Goal: Task Accomplishment & Management: Use online tool/utility

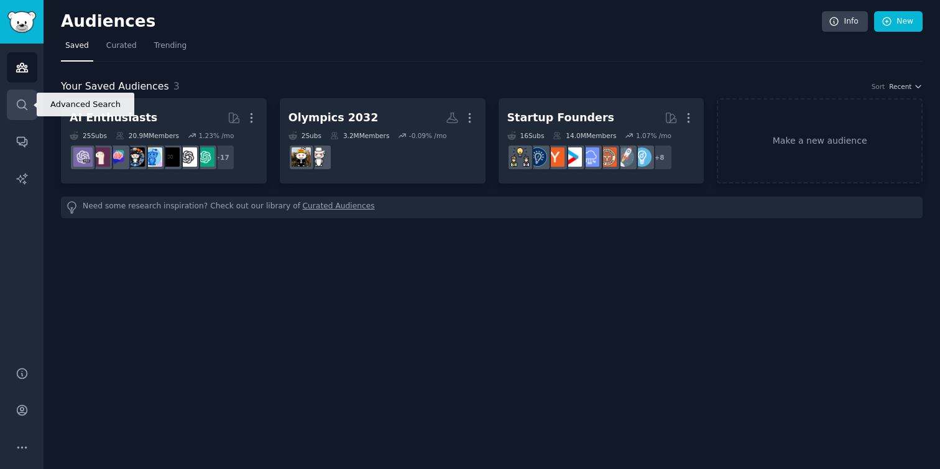
click at [24, 99] on icon "Sidebar" at bounding box center [22, 104] width 13 height 13
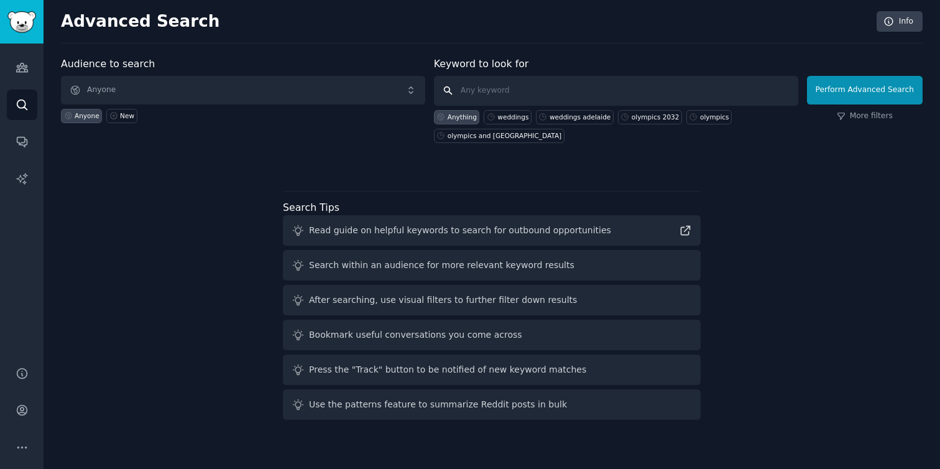
click at [473, 93] on input "text" at bounding box center [616, 91] width 364 height 30
type input "wedding celebrant"
click at [859, 94] on button "Perform Advanced Search" at bounding box center [865, 90] width 116 height 29
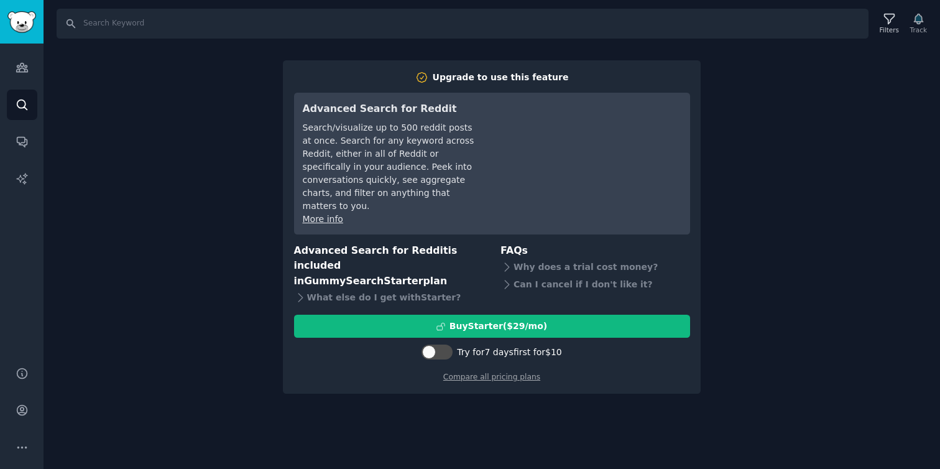
click at [740, 193] on div "Search Filters Track Upgrade to use this feature Advanced Search for Reddit Sea…" at bounding box center [491, 234] width 896 height 469
click at [27, 67] on icon "Sidebar" at bounding box center [22, 67] width 13 height 13
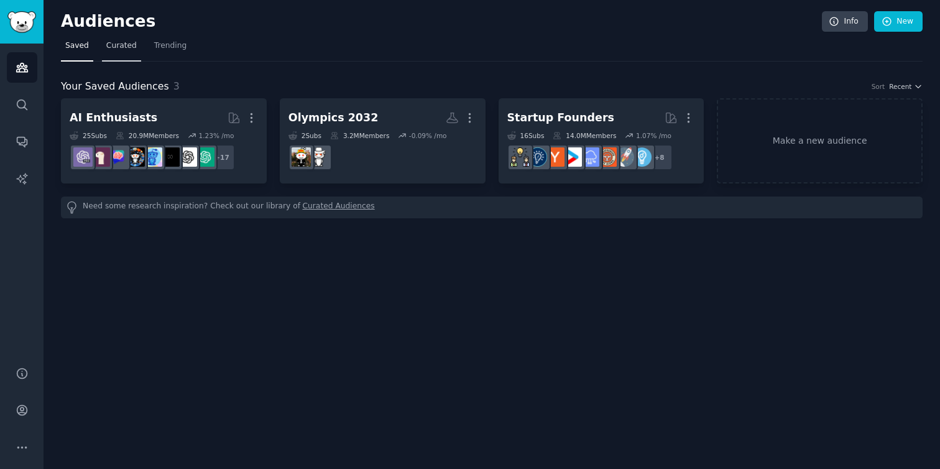
click at [118, 50] on span "Curated" at bounding box center [121, 45] width 30 height 11
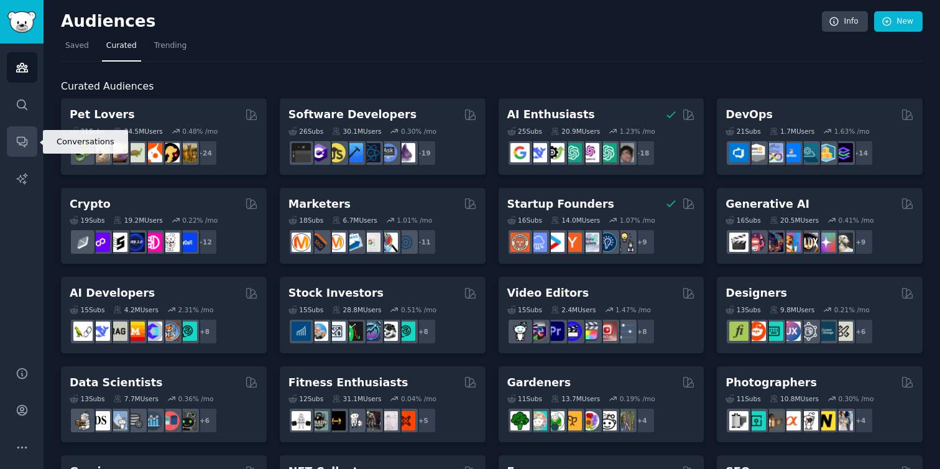
click at [24, 147] on icon "Sidebar" at bounding box center [22, 142] width 10 height 10
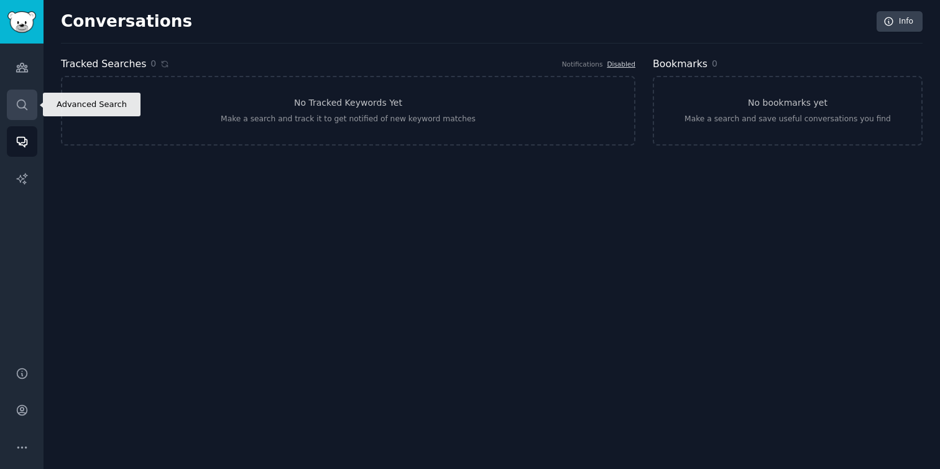
click at [25, 101] on icon "Sidebar" at bounding box center [22, 104] width 13 height 13
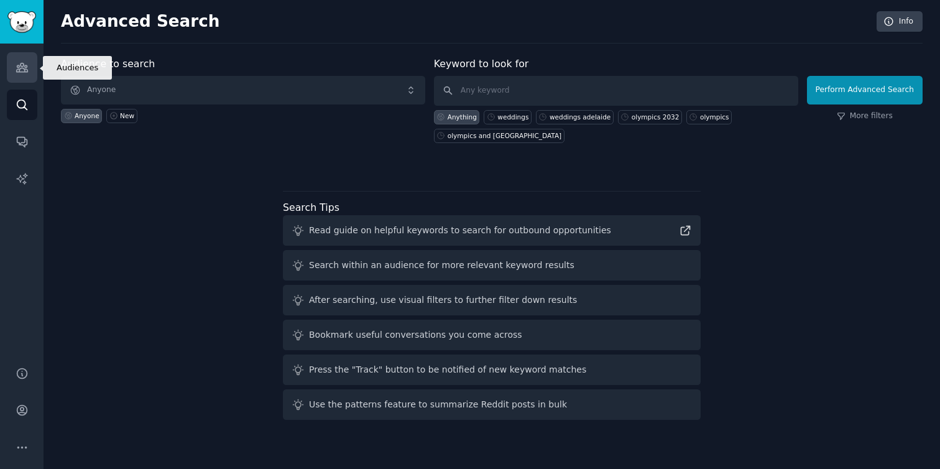
click at [27, 75] on link "Audiences" at bounding box center [22, 67] width 30 height 30
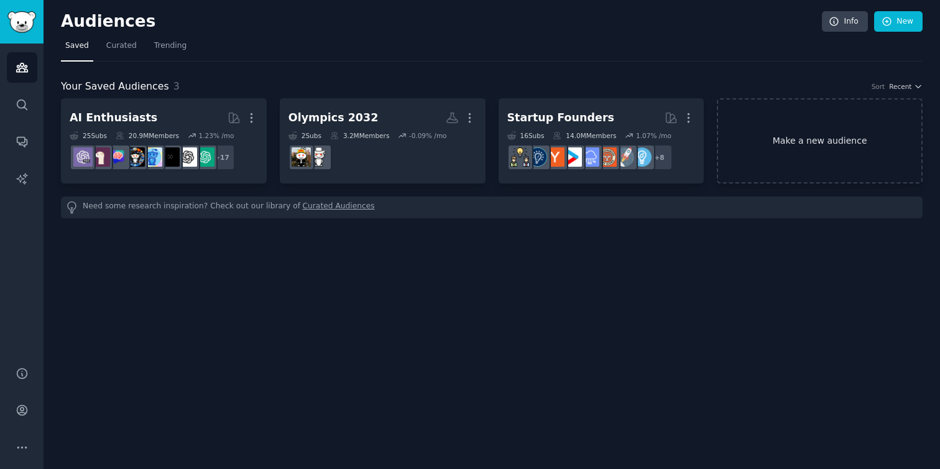
click at [805, 139] on link "Make a new audience" at bounding box center [819, 140] width 206 height 85
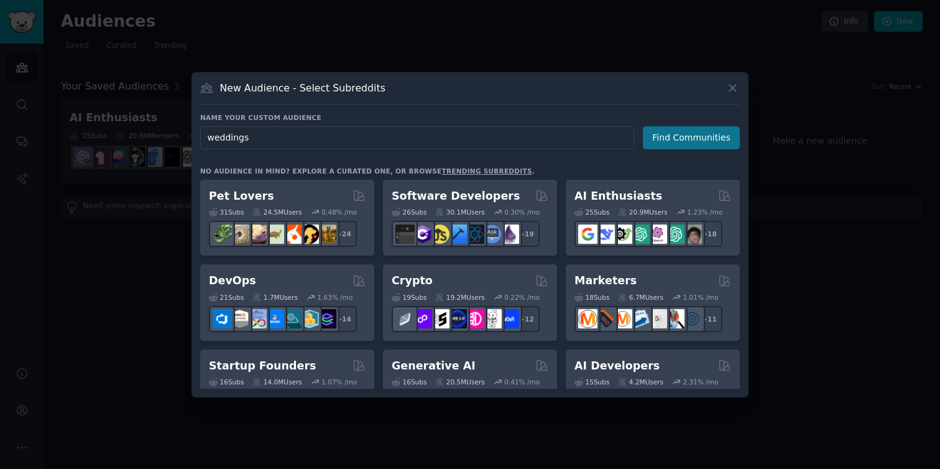
type input "weddings"
click at [706, 139] on button "Find Communities" at bounding box center [691, 137] width 97 height 23
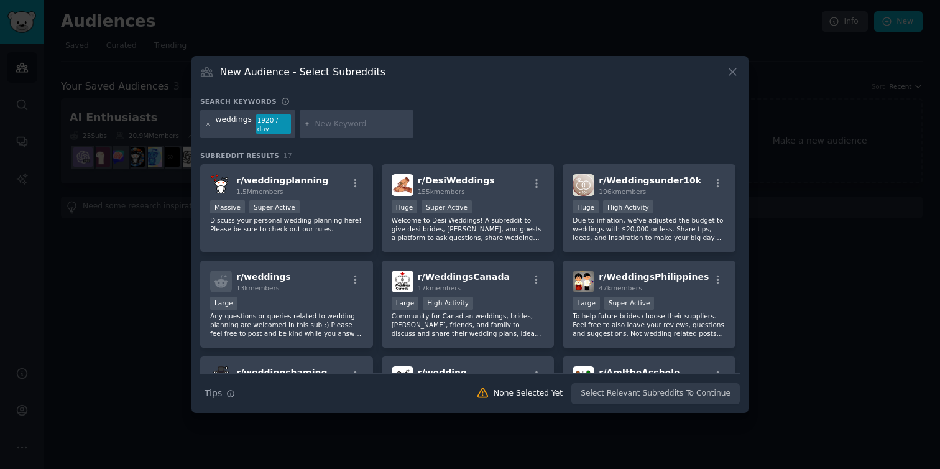
click at [339, 124] on input "text" at bounding box center [361, 124] width 94 height 11
click at [345, 126] on input "text" at bounding box center [361, 124] width 94 height 11
type input "adelaide weddings"
click at [731, 78] on icon at bounding box center [732, 71] width 13 height 13
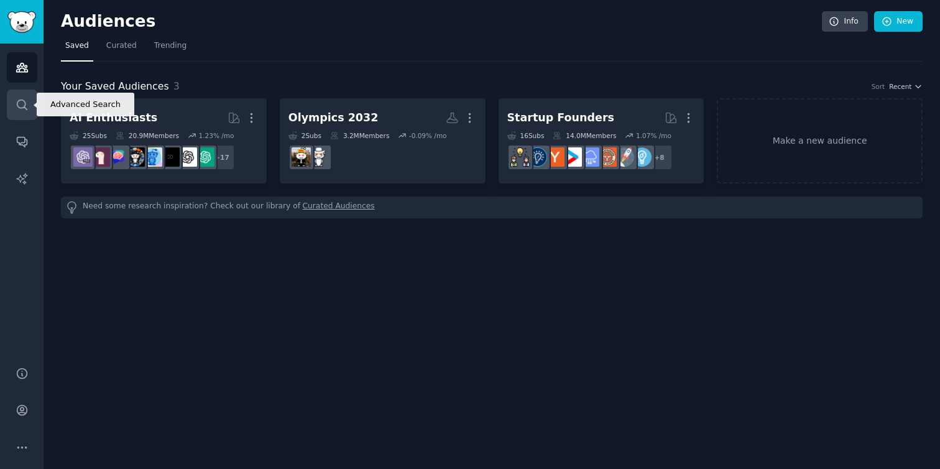
click at [25, 104] on icon "Sidebar" at bounding box center [22, 104] width 13 height 13
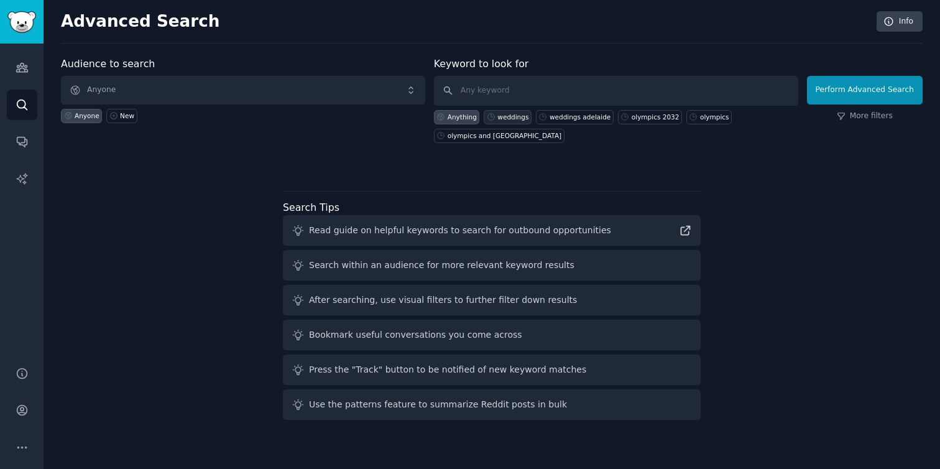
click at [509, 117] on div "weddings" at bounding box center [512, 116] width 31 height 9
type input "weddings"
click at [895, 95] on button "Perform Advanced Search" at bounding box center [865, 90] width 116 height 29
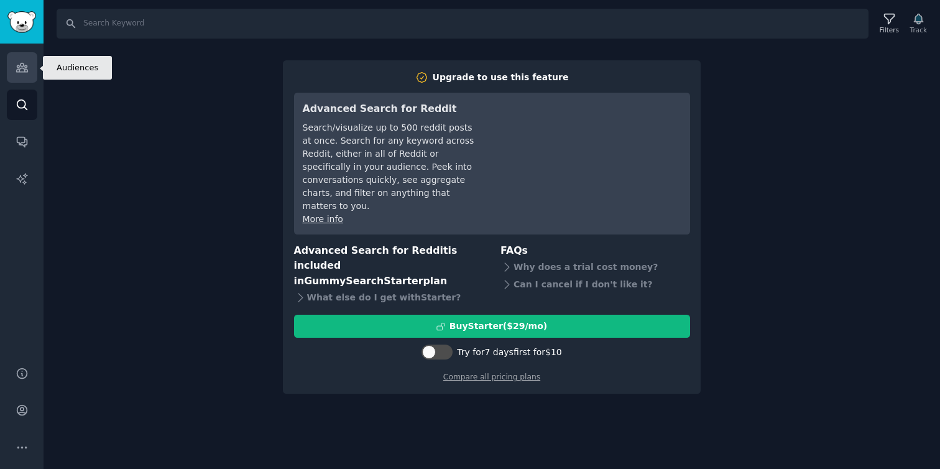
click at [25, 65] on icon "Sidebar" at bounding box center [21, 67] width 11 height 9
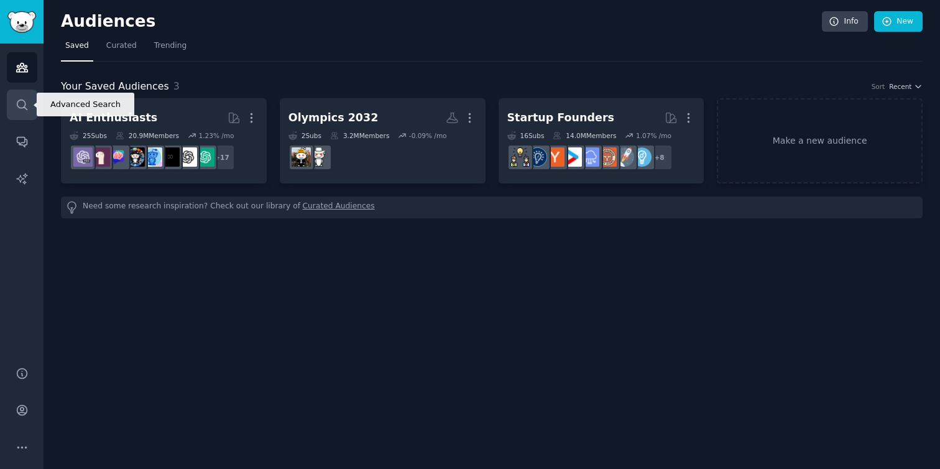
click at [22, 106] on icon "Sidebar" at bounding box center [22, 104] width 13 height 13
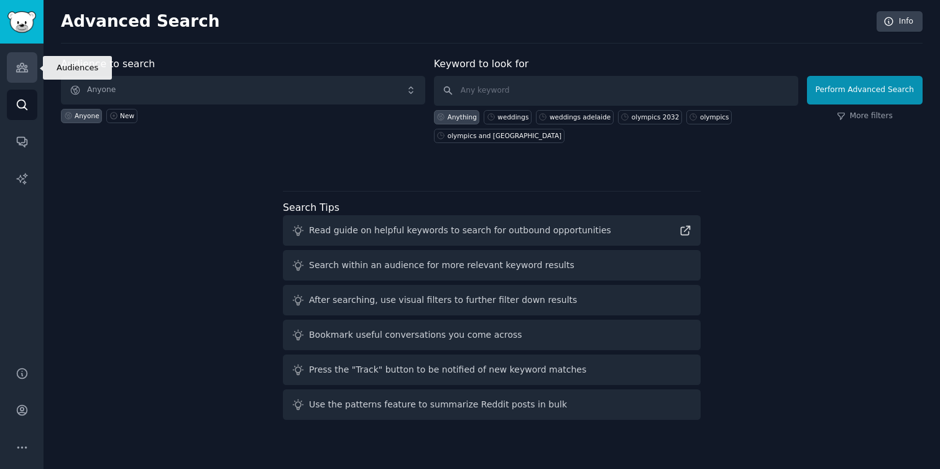
click at [21, 67] on icon "Sidebar" at bounding box center [21, 67] width 11 height 9
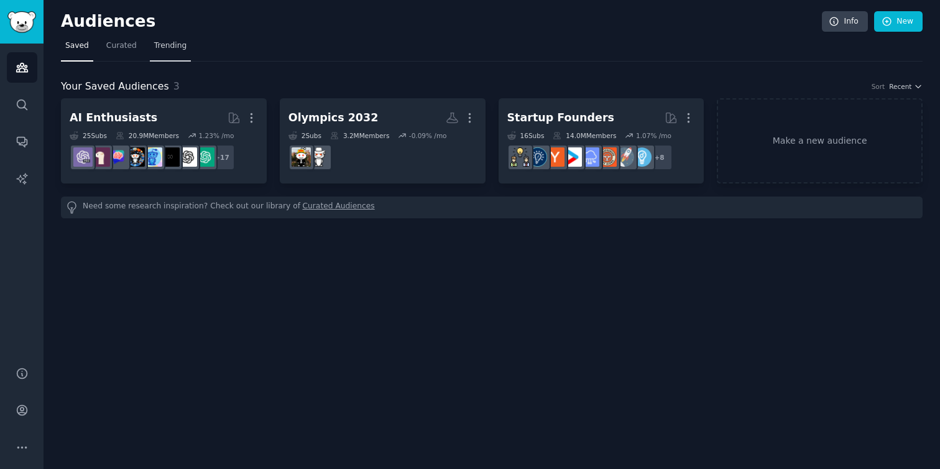
click at [166, 42] on span "Trending" at bounding box center [170, 45] width 32 height 11
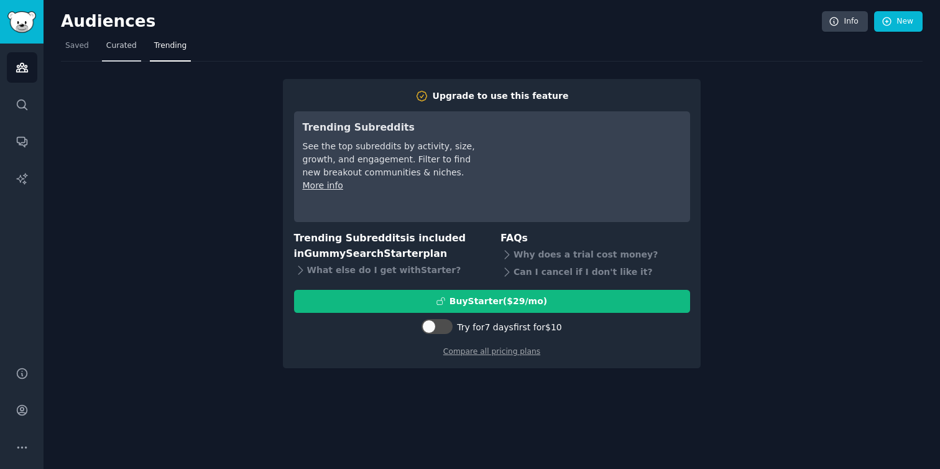
click at [127, 42] on span "Curated" at bounding box center [121, 45] width 30 height 11
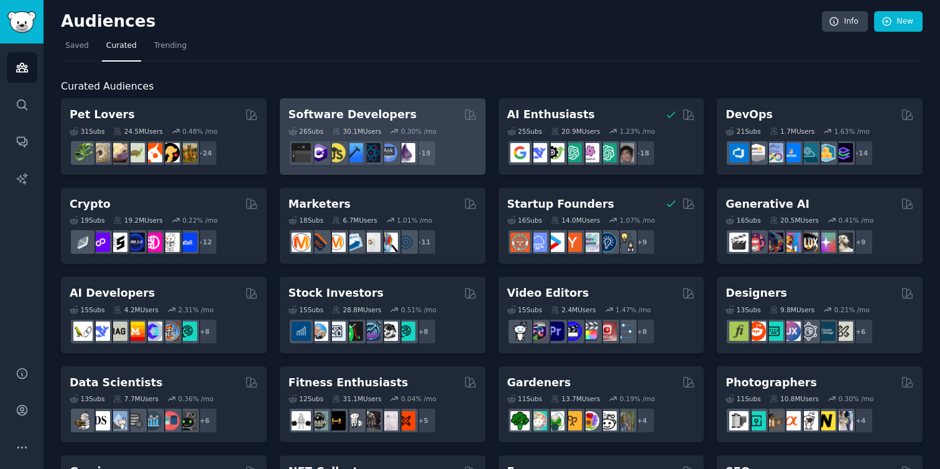
click at [325, 112] on h2 "Software Developers" at bounding box center [352, 115] width 128 height 16
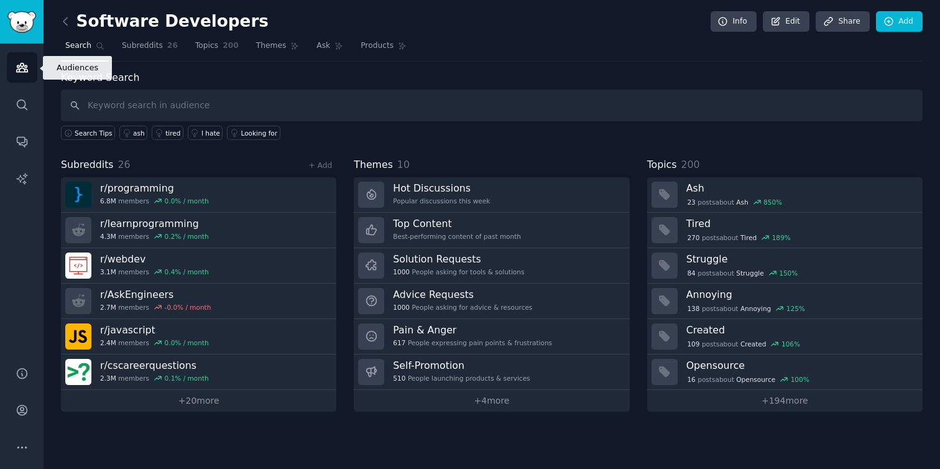
click at [21, 68] on icon "Sidebar" at bounding box center [21, 67] width 11 height 9
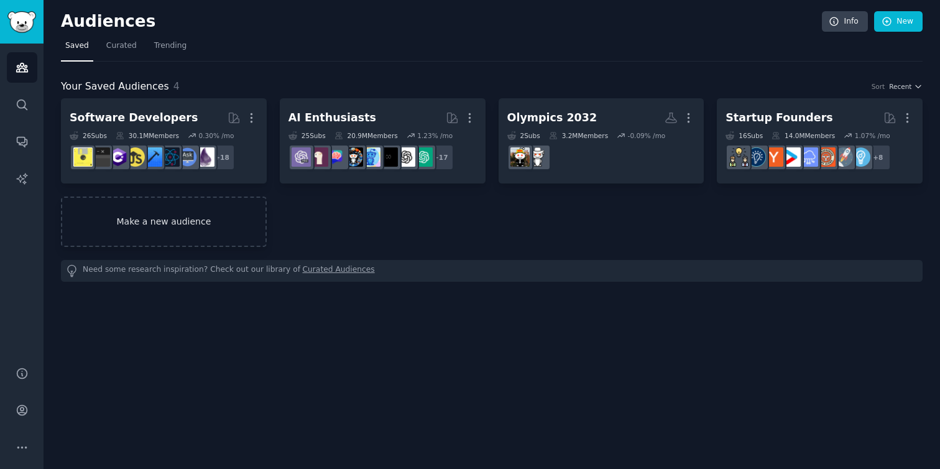
click at [186, 224] on link "Make a new audience" at bounding box center [164, 221] width 206 height 50
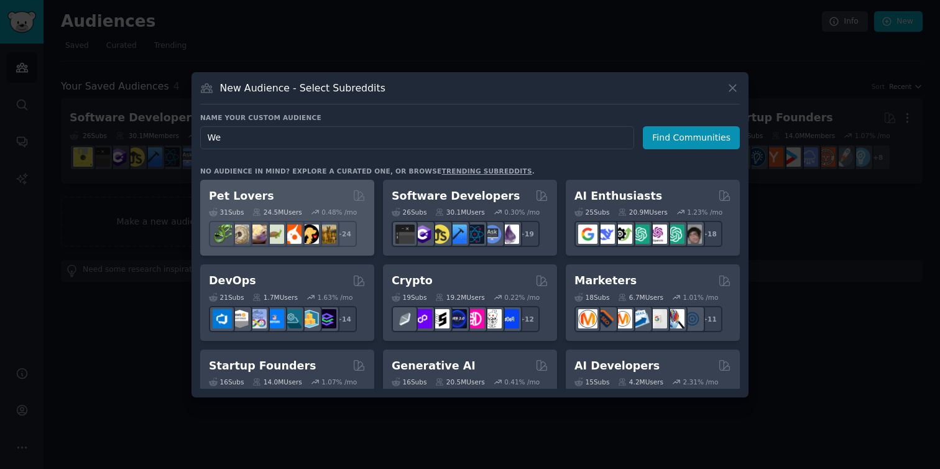
type input "W"
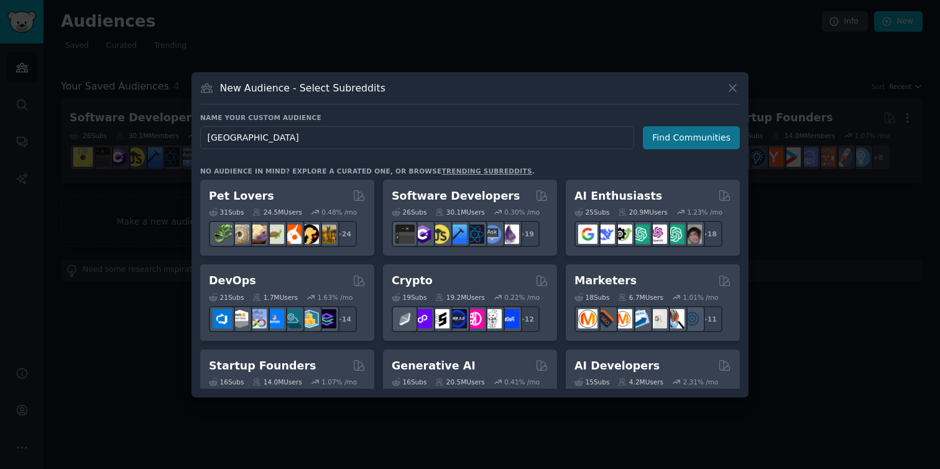
type input "[GEOGRAPHIC_DATA]"
click at [669, 138] on button "Find Communities" at bounding box center [691, 137] width 97 height 23
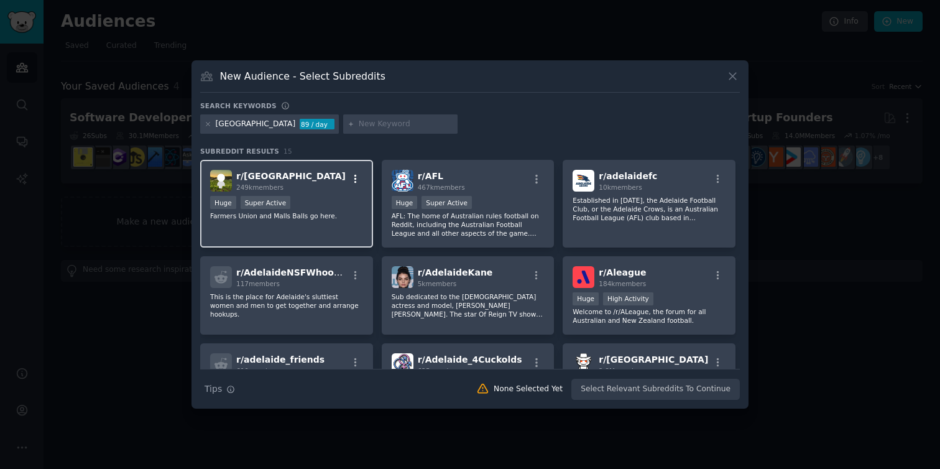
click at [355, 181] on icon "button" at bounding box center [355, 178] width 11 height 11
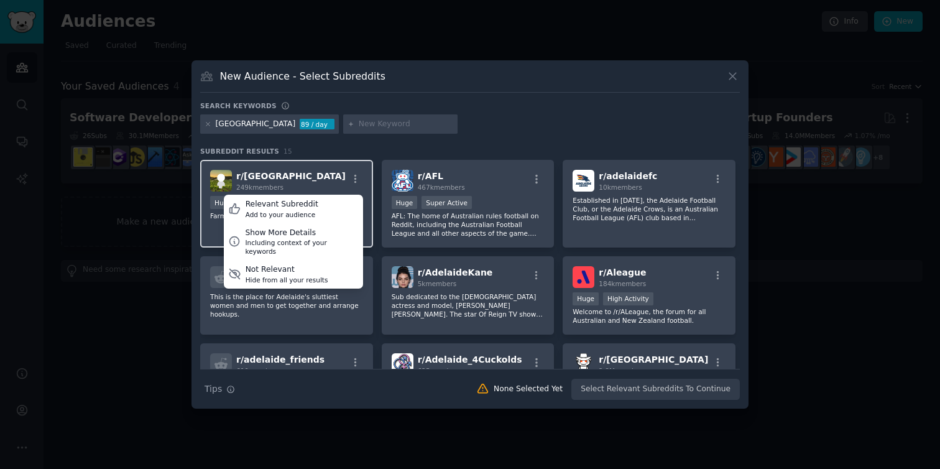
click at [315, 190] on div "r/ [GEOGRAPHIC_DATA] 249k members Relevant Subreddit Add to your audience Show …" at bounding box center [286, 181] width 153 height 22
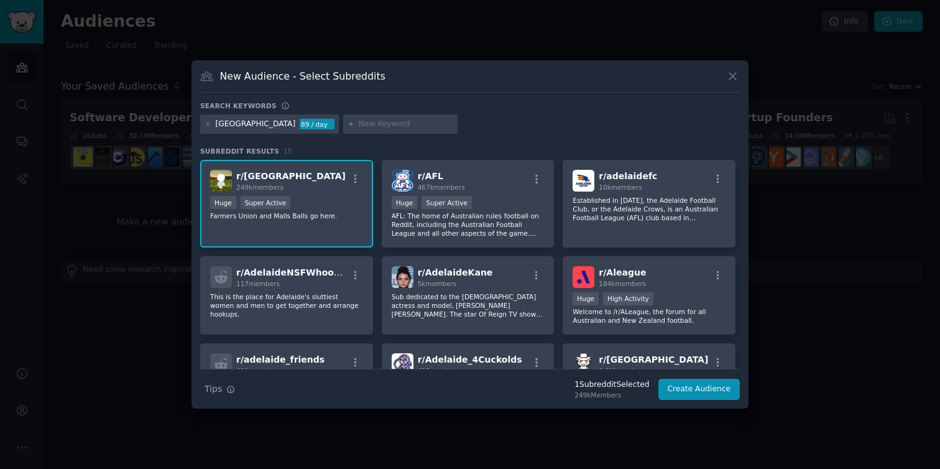
click at [359, 121] on input "text" at bounding box center [406, 124] width 94 height 11
type input "weddings"
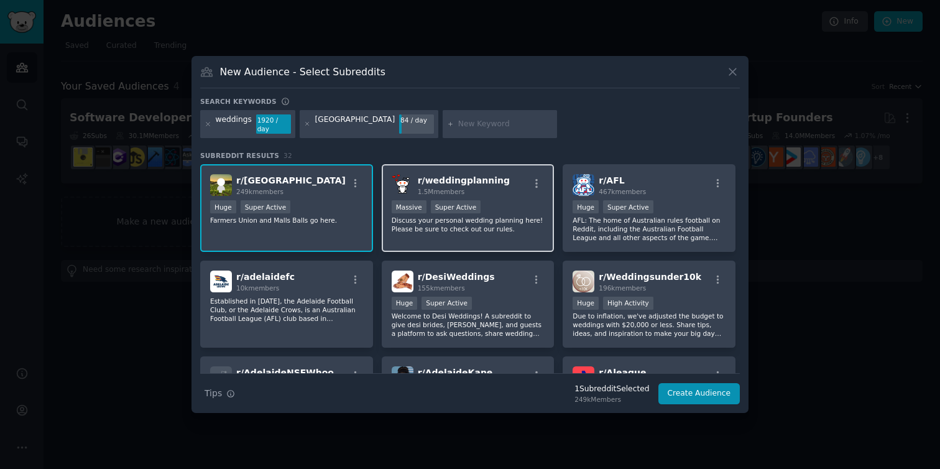
click at [501, 205] on div "Massive Super Active" at bounding box center [467, 208] width 153 height 16
click at [458, 119] on input "text" at bounding box center [505, 124] width 94 height 11
type input "australian weddings"
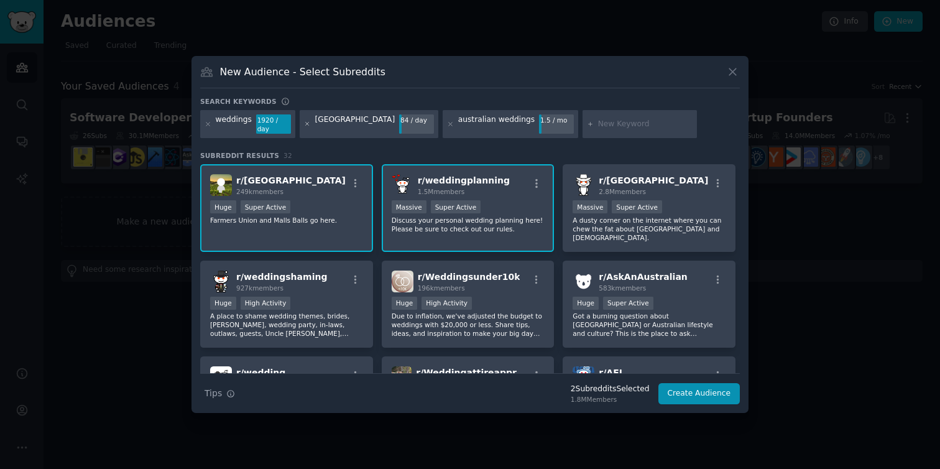
click at [305, 124] on icon at bounding box center [307, 124] width 7 height 7
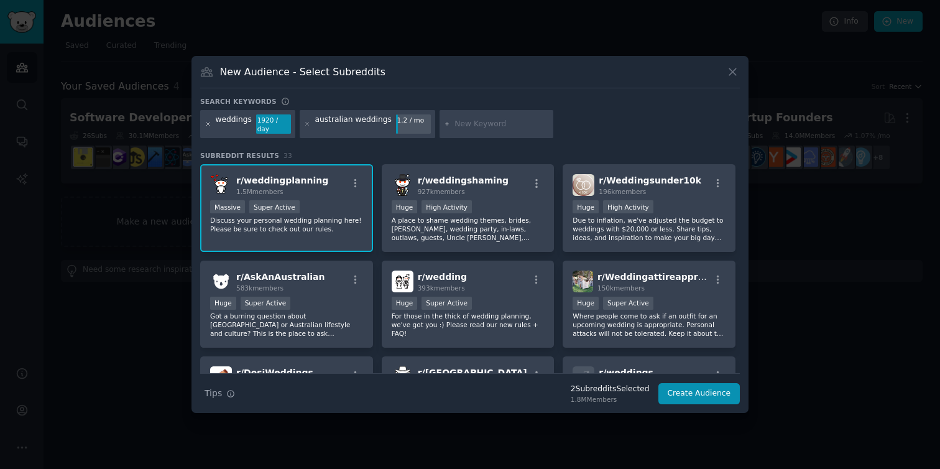
click at [208, 124] on icon at bounding box center [207, 124] width 7 height 7
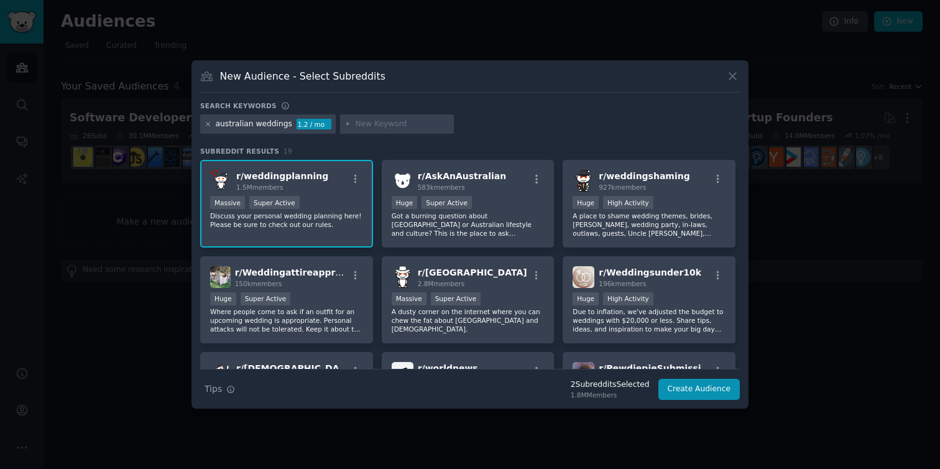
click at [207, 124] on icon at bounding box center [207, 124] width 7 height 7
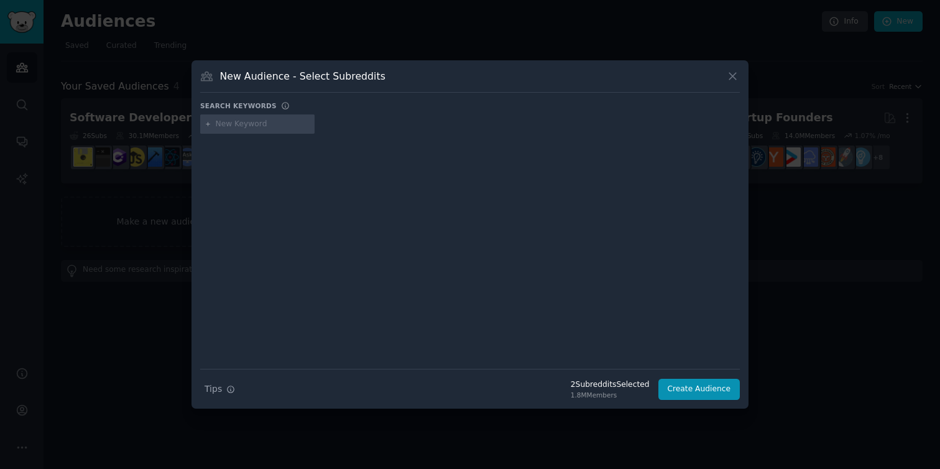
click at [242, 124] on input "text" at bounding box center [263, 124] width 94 height 11
type input "4"
type input "r/australianweddings"
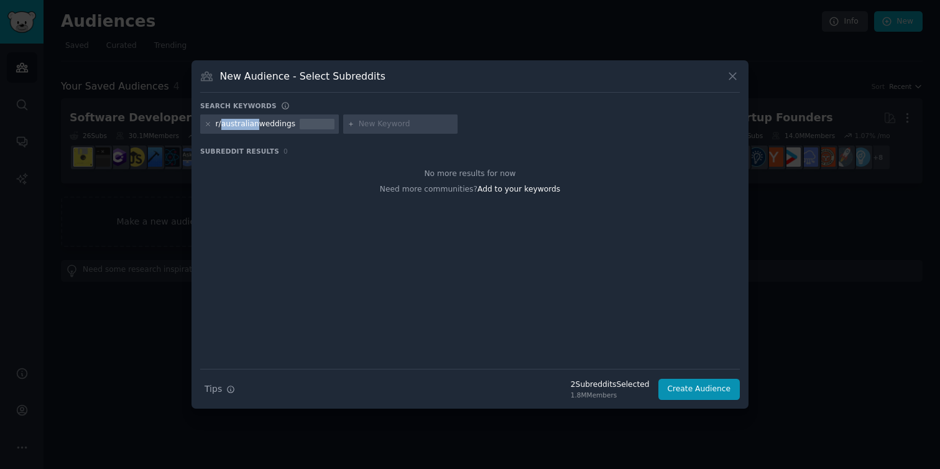
drag, startPoint x: 254, startPoint y: 126, endPoint x: 221, endPoint y: 125, distance: 32.3
click at [221, 125] on div "r/australianweddings" at bounding box center [256, 124] width 80 height 11
click at [258, 126] on div "r/australianweddings" at bounding box center [256, 124] width 80 height 11
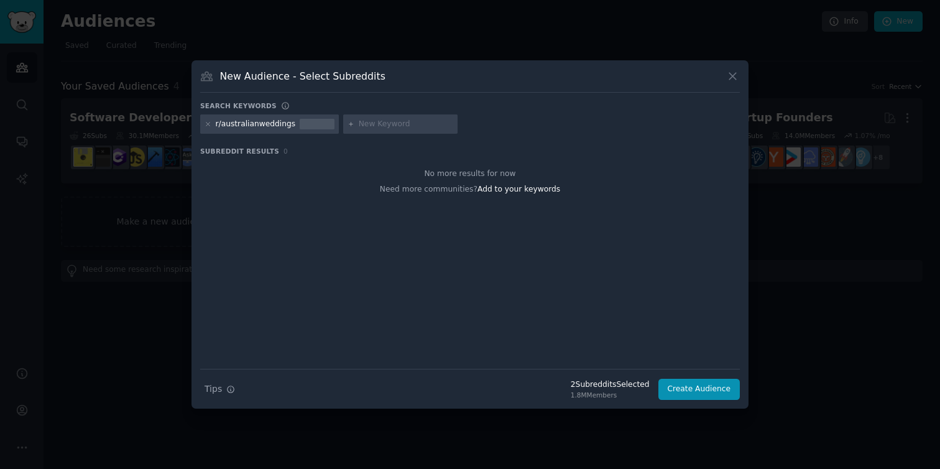
click at [378, 125] on input "text" at bounding box center [406, 124] width 94 height 11
type input "R"
type input "r/weddings"
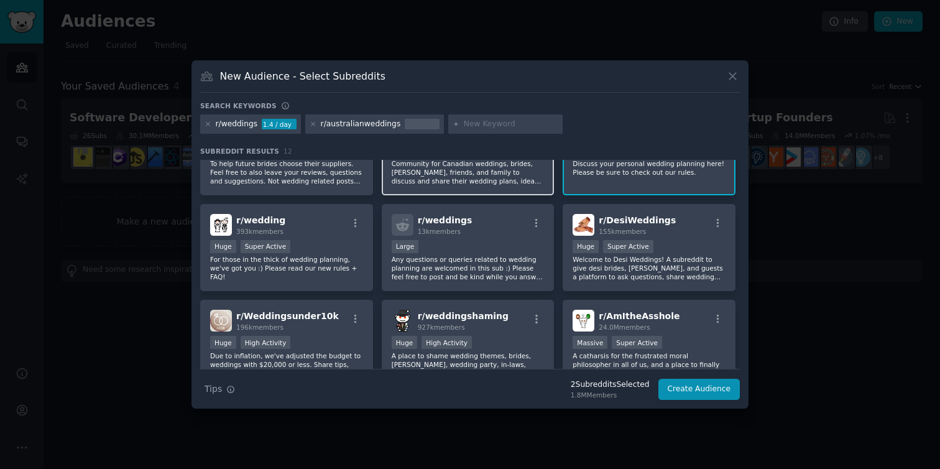
scroll to position [52, 0]
type input "weddings and [GEOGRAPHIC_DATA]"
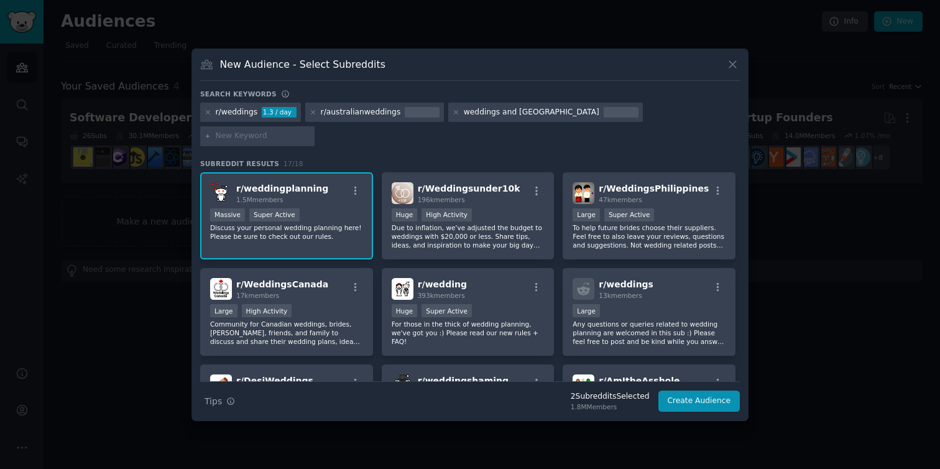
click at [365, 219] on div "r/ weddingplanning 1.5M members Massive Super Active Discuss your personal wedd…" at bounding box center [286, 216] width 173 height 88
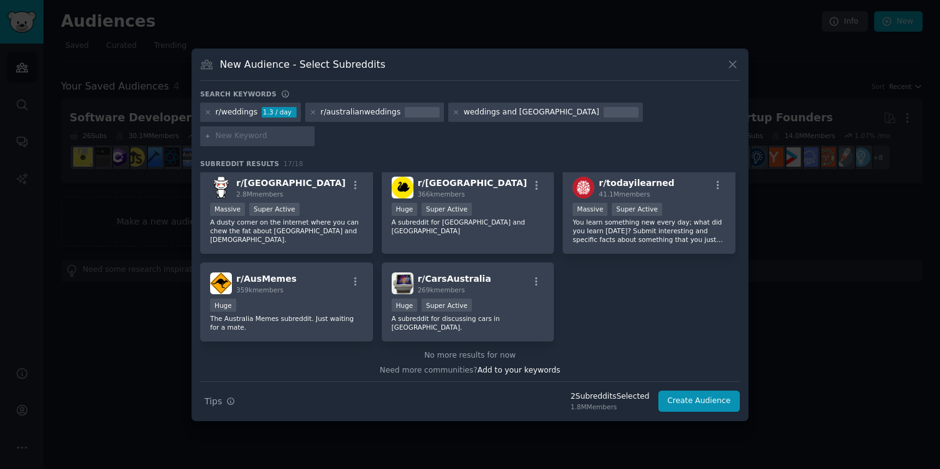
scroll to position [393, 0]
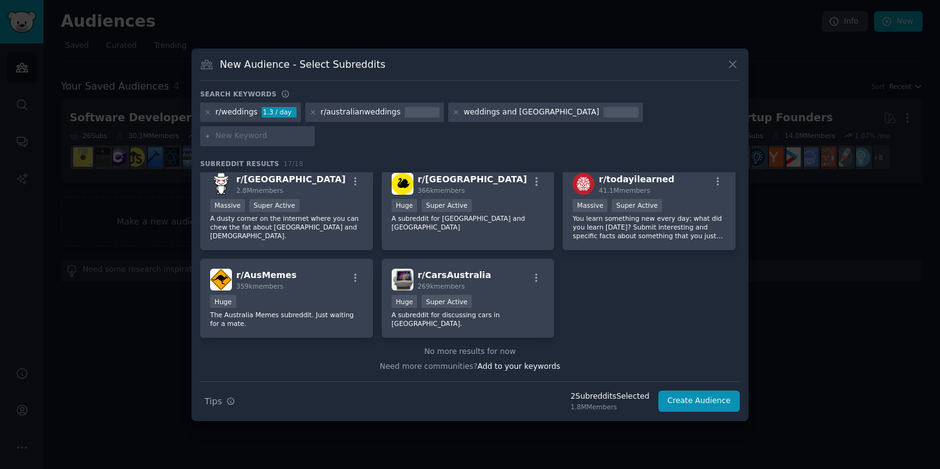
click at [162, 362] on div at bounding box center [470, 234] width 940 height 469
